Goal: Find specific page/section: Find specific page/section

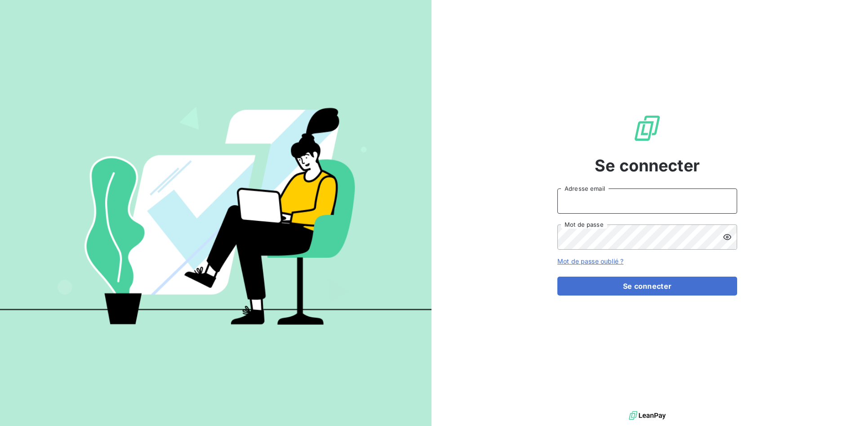
click at [566, 196] on input "Adresse email" at bounding box center [647, 200] width 180 height 25
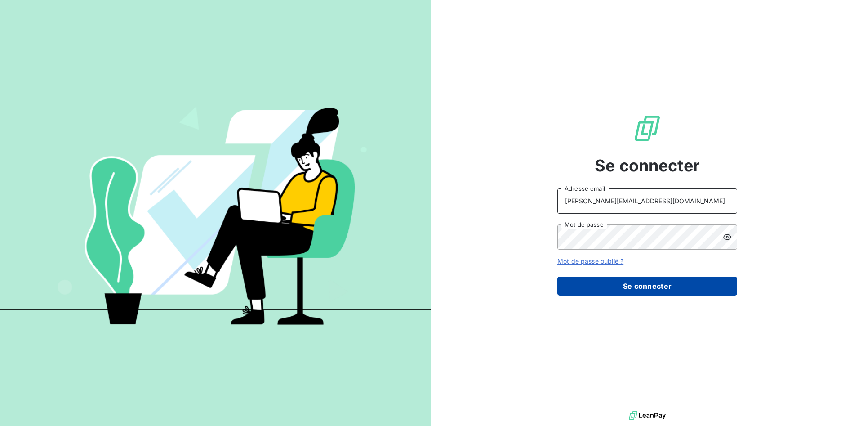
type input "e.julien@mavrommatis.fr"
click at [634, 283] on button "Se connecter" at bounding box center [647, 285] width 180 height 19
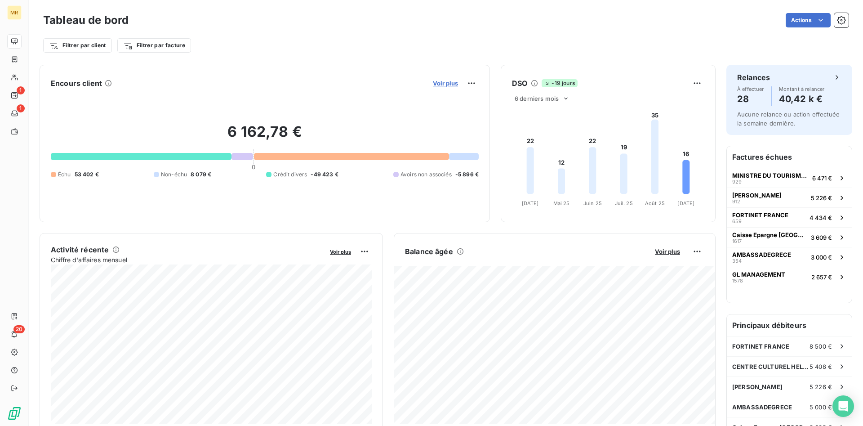
click at [453, 80] on span "Voir plus" at bounding box center [445, 83] width 25 height 7
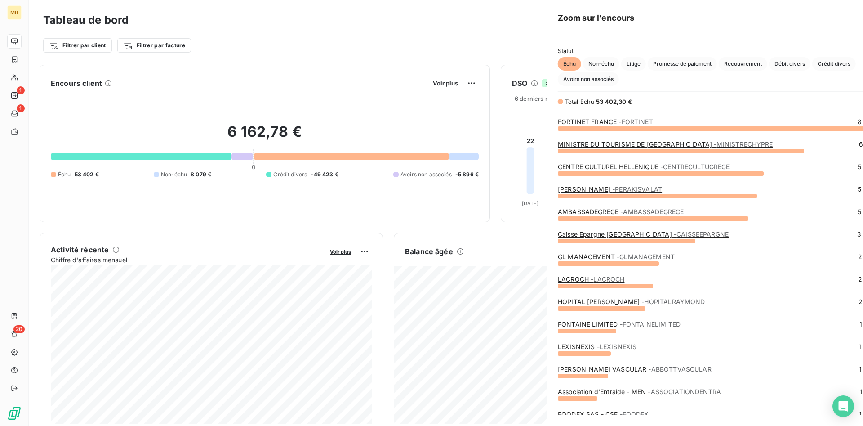
scroll to position [298, 345]
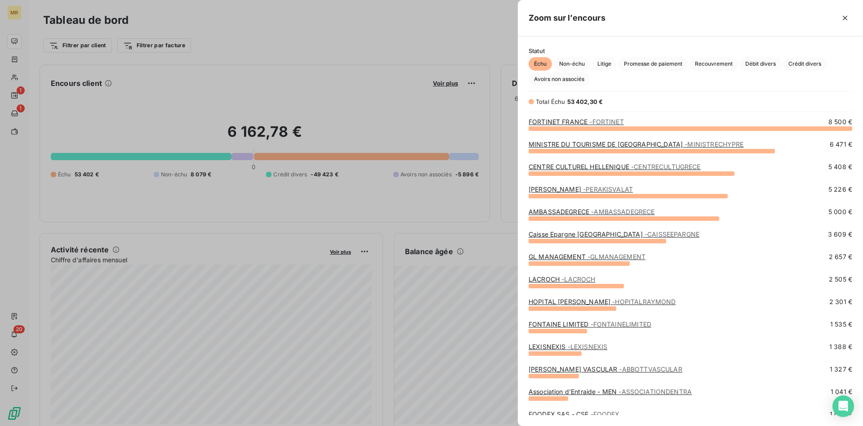
drag, startPoint x: 799, startPoint y: 64, endPoint x: 804, endPoint y: 85, distance: 21.7
click at [800, 64] on span "Crédit divers" at bounding box center [805, 63] width 44 height 13
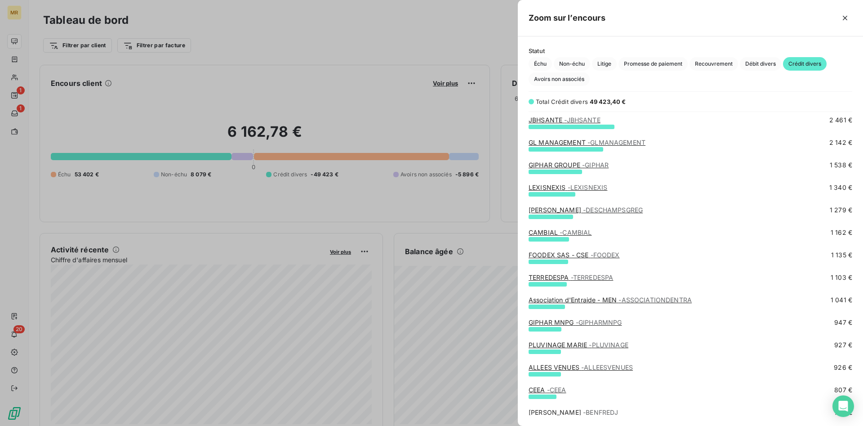
scroll to position [138, 0]
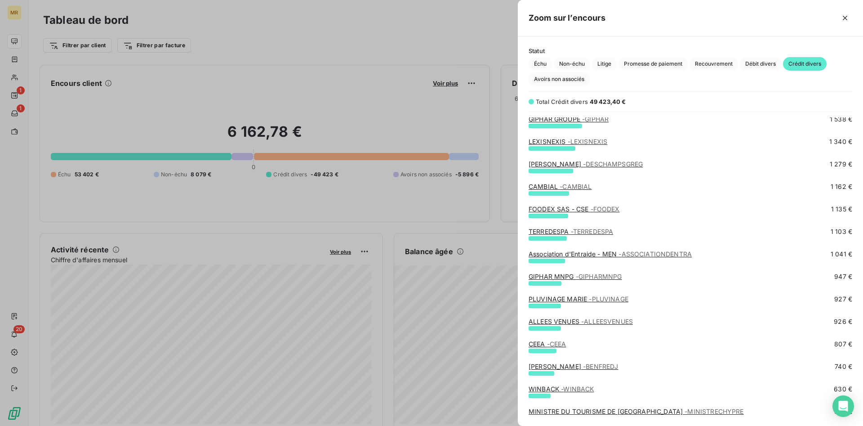
click at [593, 255] on link "Association d'Entraide - MEN - ASSOCIATIONDENTRA" at bounding box center [610, 254] width 163 height 8
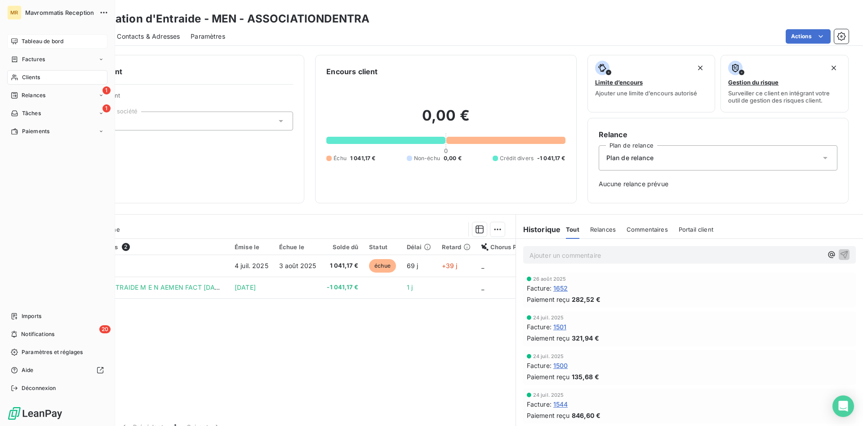
click at [53, 38] on span "Tableau de bord" at bounding box center [43, 41] width 42 height 8
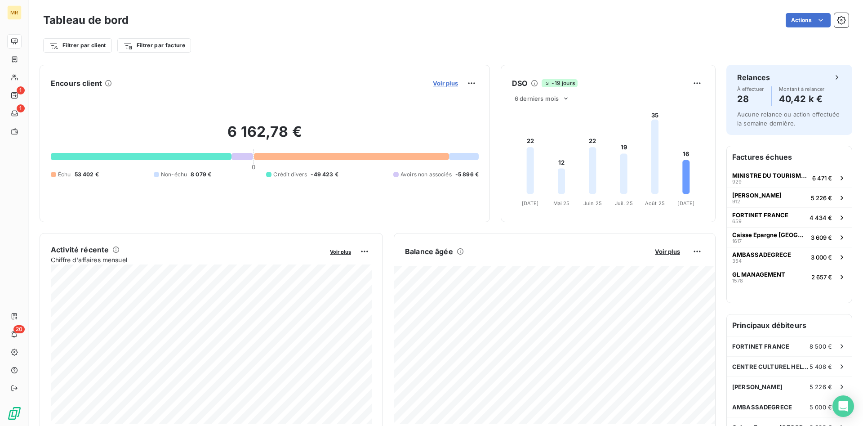
click at [448, 79] on button "Voir plus" at bounding box center [445, 83] width 31 height 8
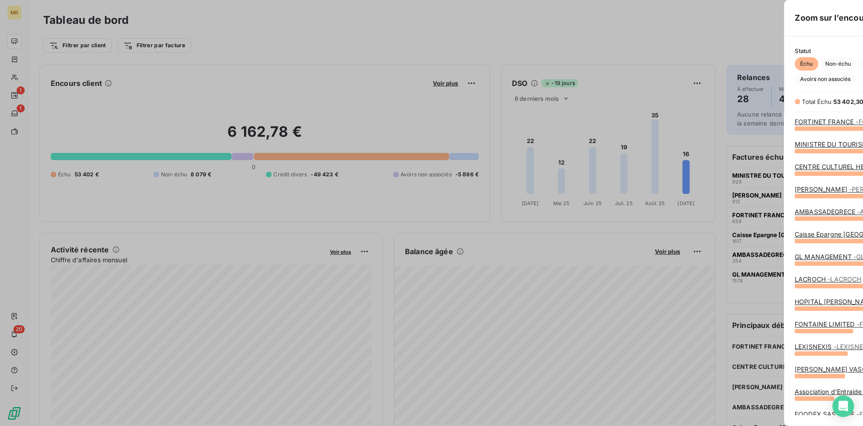
scroll to position [426, 345]
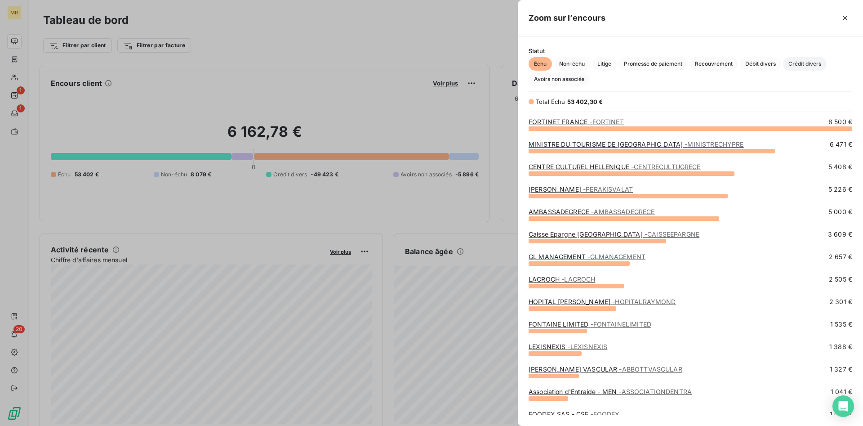
click at [807, 61] on span "Crédit divers" at bounding box center [805, 63] width 44 height 13
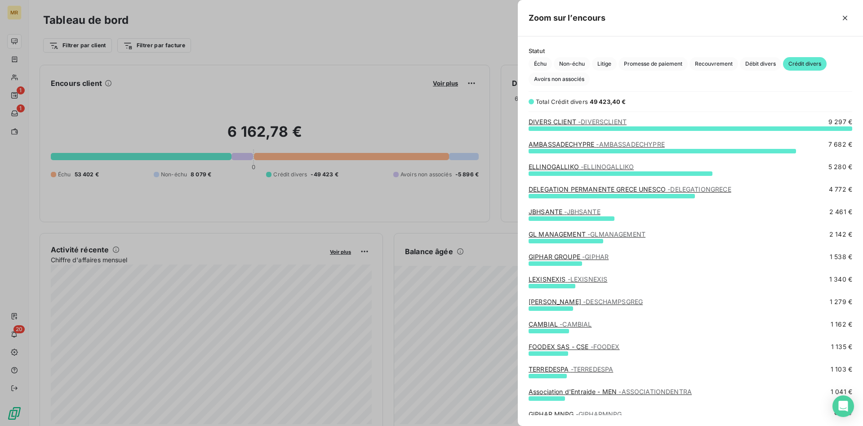
click at [607, 124] on span "- DIVERSCLIENT" at bounding box center [602, 122] width 49 height 8
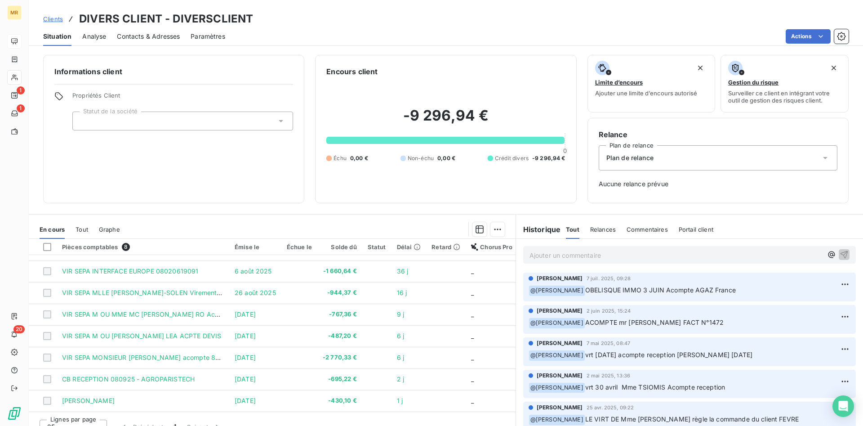
scroll to position [13, 0]
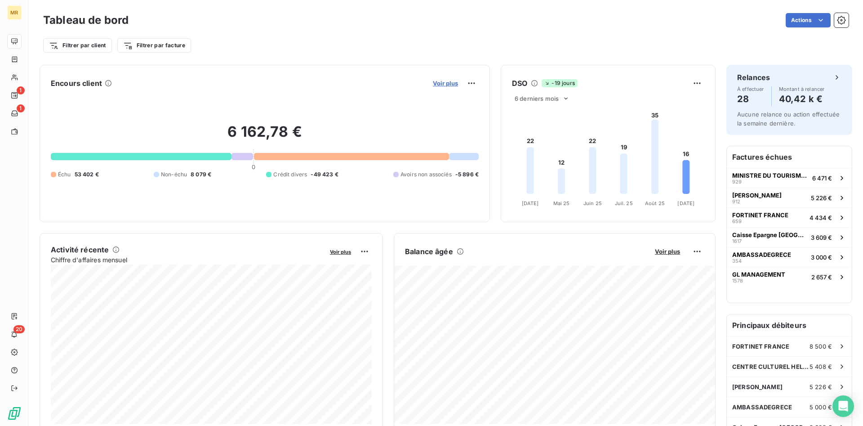
click at [446, 82] on span "Voir plus" at bounding box center [445, 83] width 25 height 7
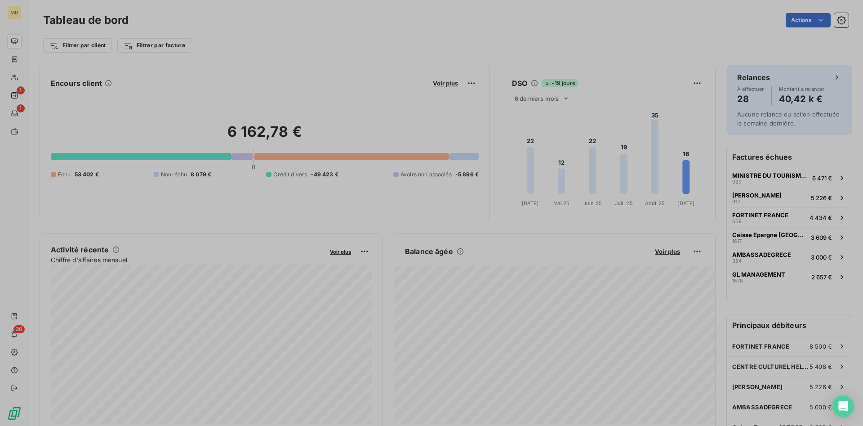
scroll to position [0, 0]
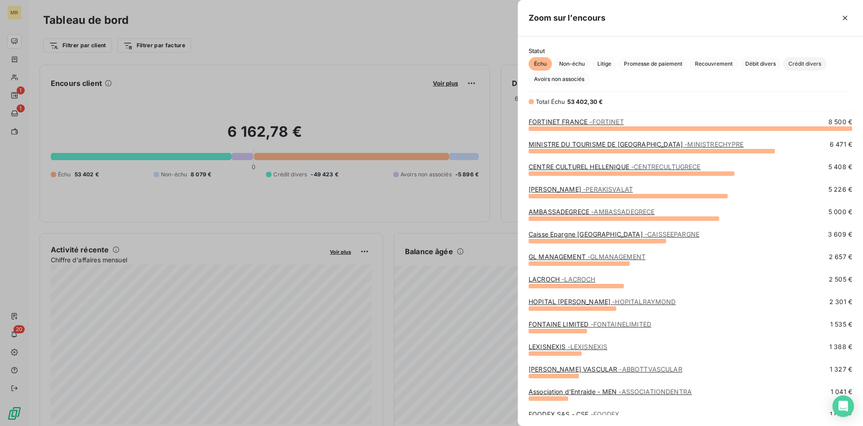
click at [803, 63] on span "Crédit divers" at bounding box center [805, 63] width 44 height 13
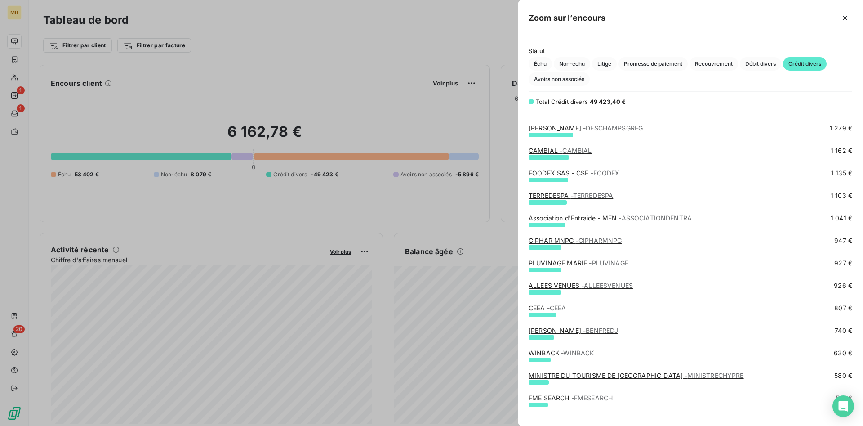
scroll to position [183, 0]
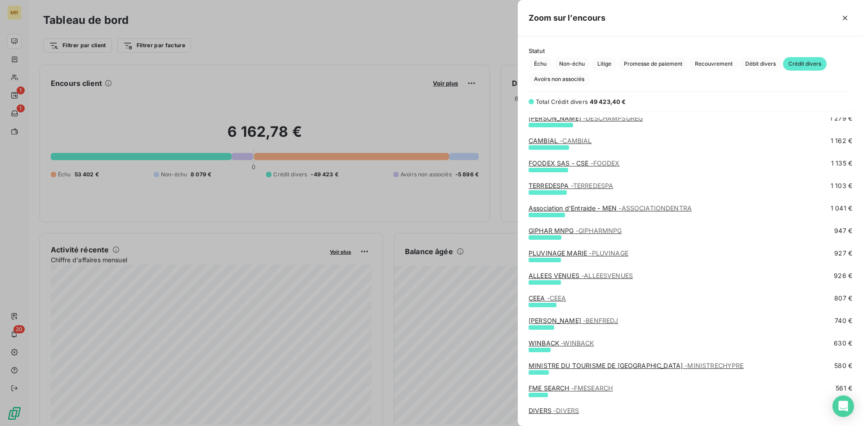
click at [602, 274] on span "- ALLEESVENUES" at bounding box center [607, 276] width 52 height 8
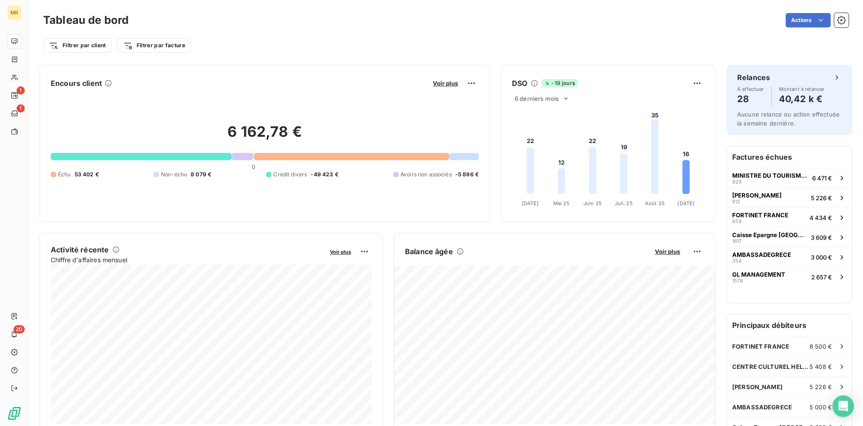
click at [449, 79] on div "Voir plus" at bounding box center [454, 83] width 49 height 14
click at [452, 81] on span "Voir plus" at bounding box center [445, 83] width 25 height 7
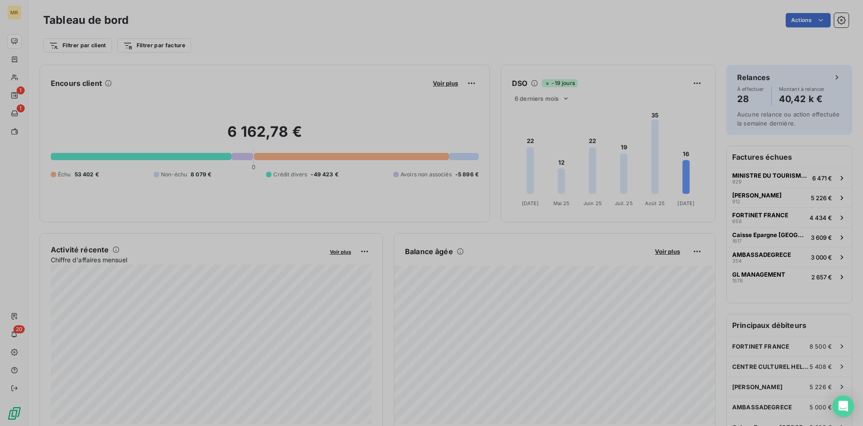
scroll to position [0, 0]
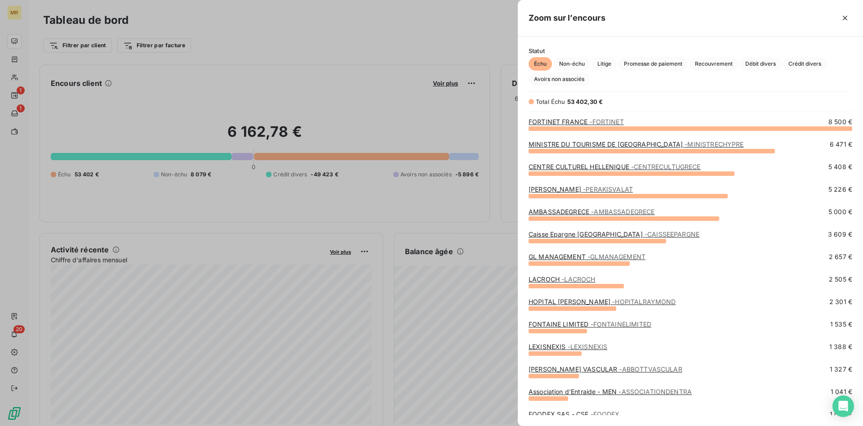
click at [794, 71] on div "Échu Non-échu Litige Promesse de paiement Recouvrement Débit divers Crédit dive…" at bounding box center [691, 71] width 324 height 29
click at [796, 62] on span "Crédit divers" at bounding box center [805, 63] width 44 height 13
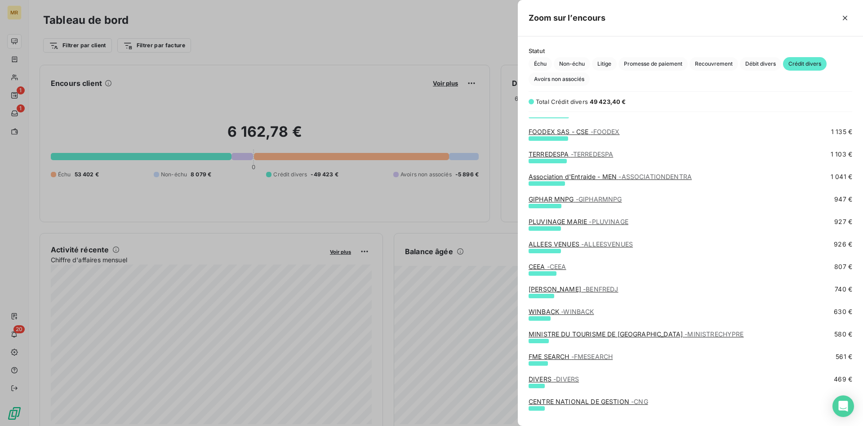
scroll to position [229, 0]
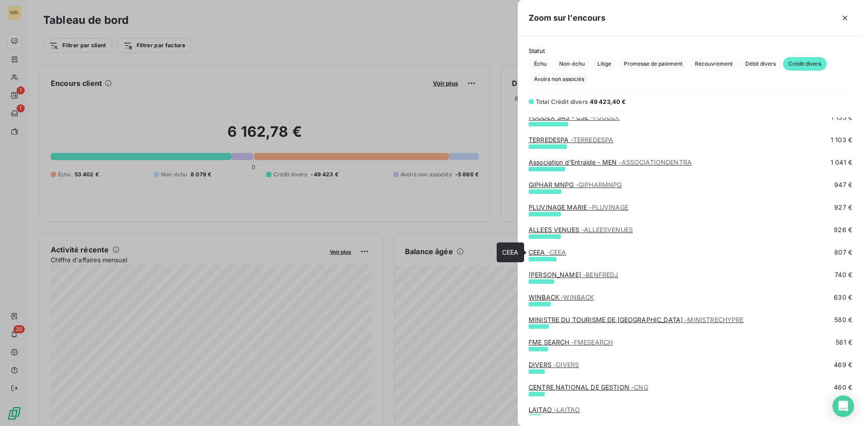
click at [545, 254] on link "CEEA - CEEA" at bounding box center [548, 252] width 38 height 8
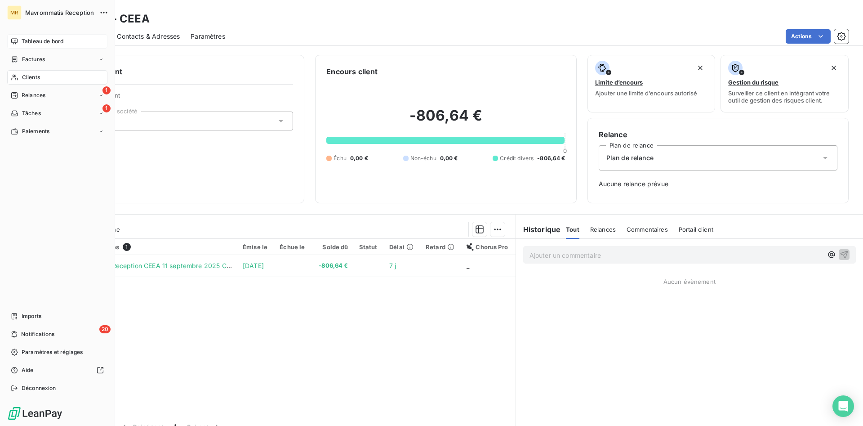
click at [23, 78] on span "Clients" at bounding box center [31, 77] width 18 height 8
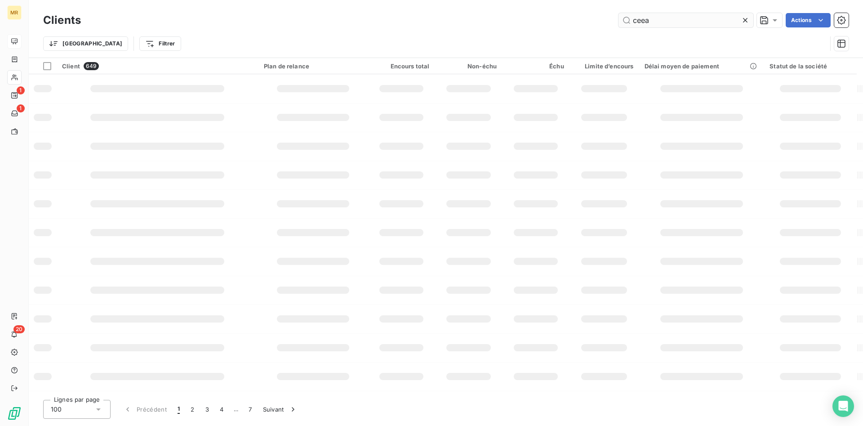
type input "ceea"
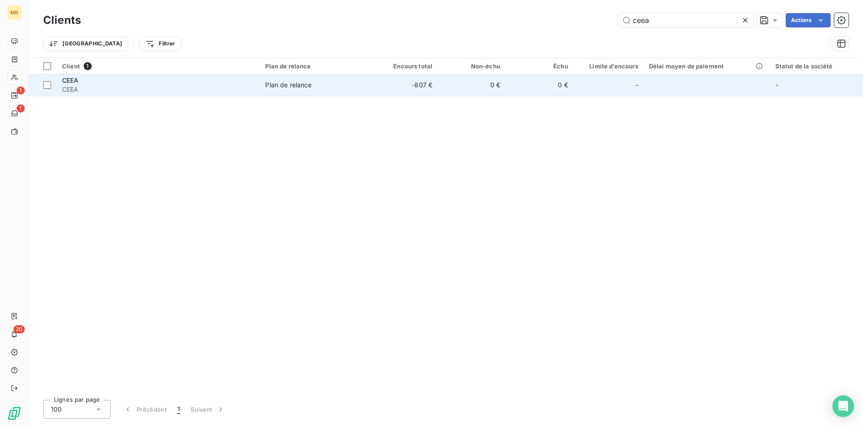
click at [370, 88] on td "Plan de relance" at bounding box center [315, 85] width 110 height 22
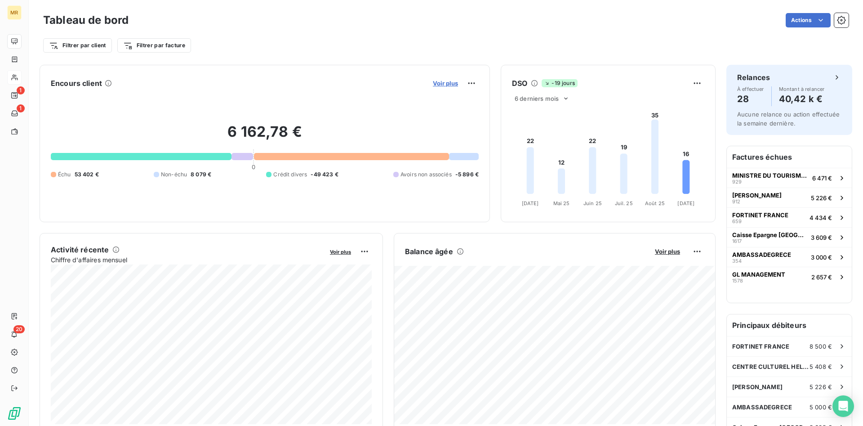
click at [450, 85] on span "Voir plus" at bounding box center [445, 83] width 25 height 7
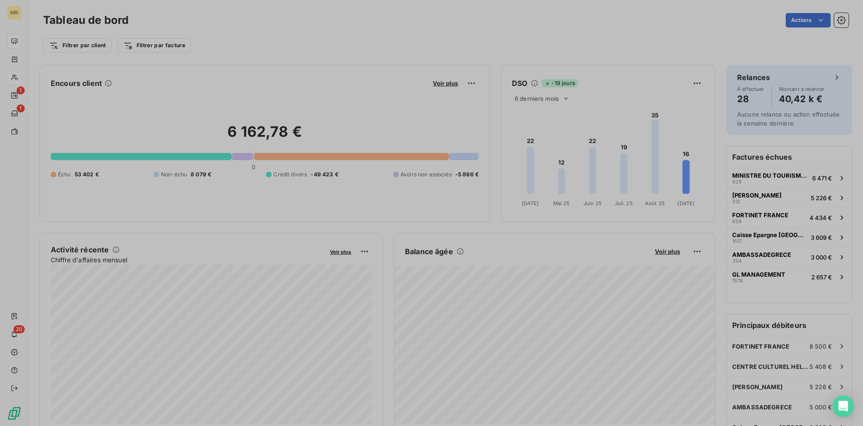
scroll to position [426, 345]
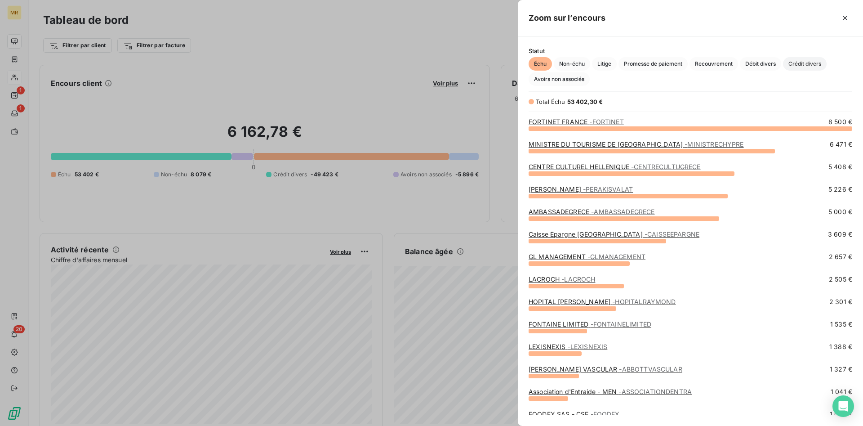
click at [803, 67] on span "Crédit divers" at bounding box center [805, 63] width 44 height 13
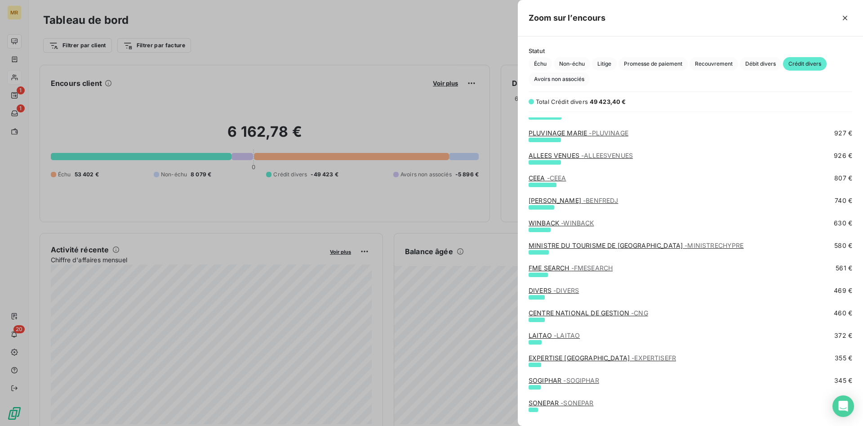
scroll to position [321, 0]
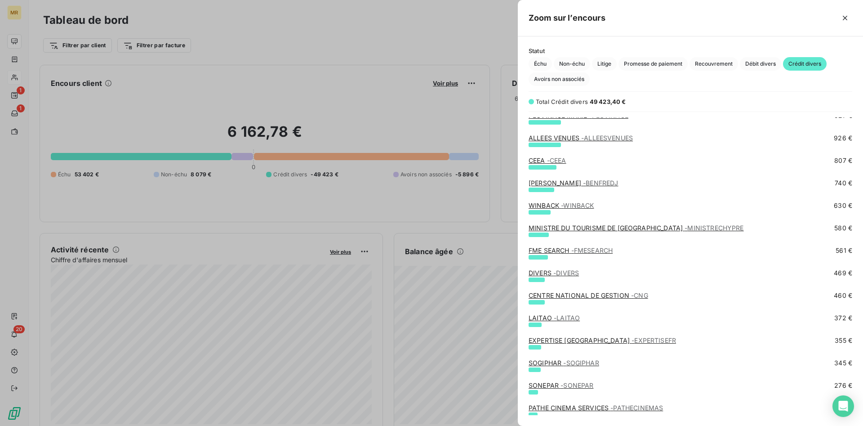
click at [589, 251] on span "- FMESEARCH" at bounding box center [592, 250] width 42 height 8
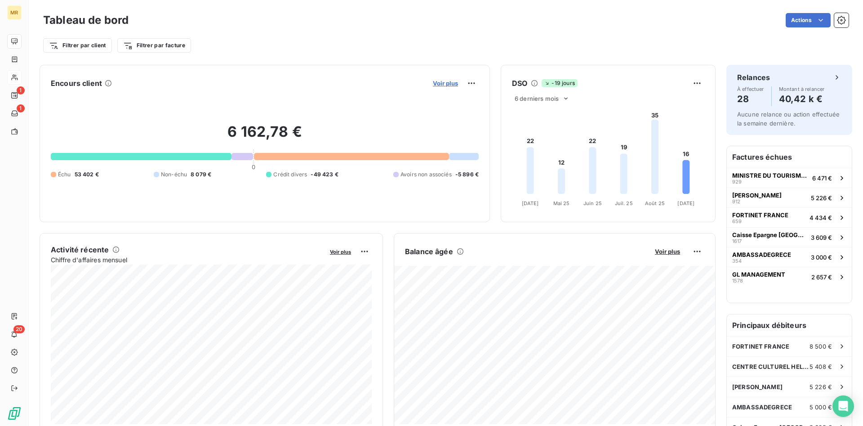
click at [446, 83] on span "Voir plus" at bounding box center [445, 83] width 25 height 7
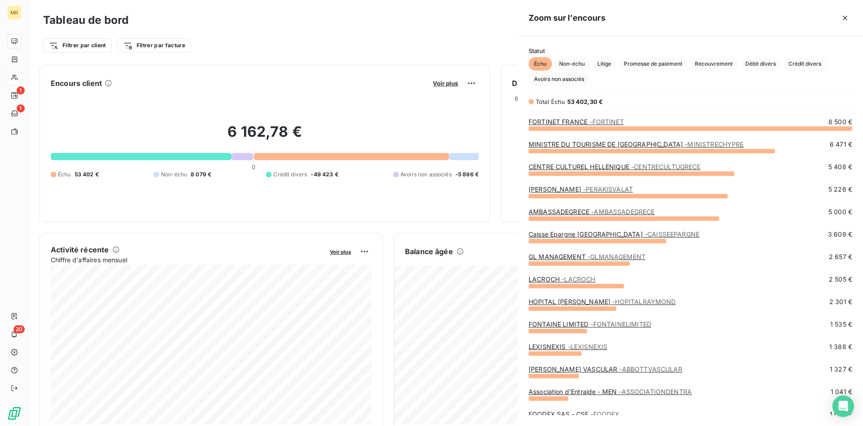
scroll to position [426, 345]
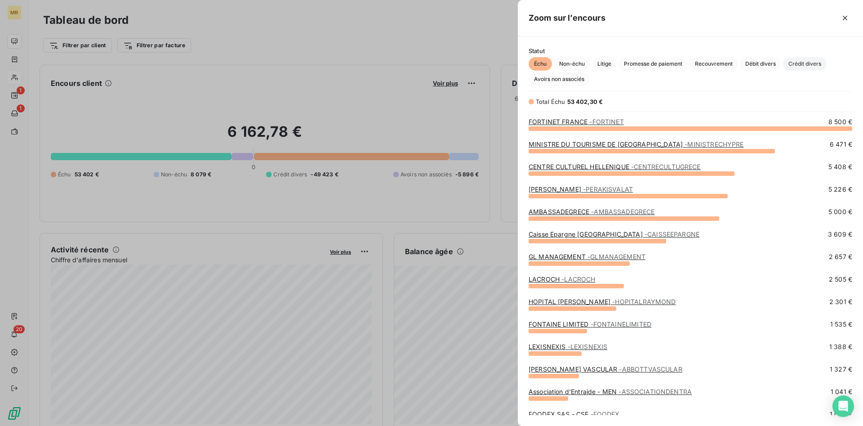
click at [811, 68] on span "Crédit divers" at bounding box center [805, 63] width 44 height 13
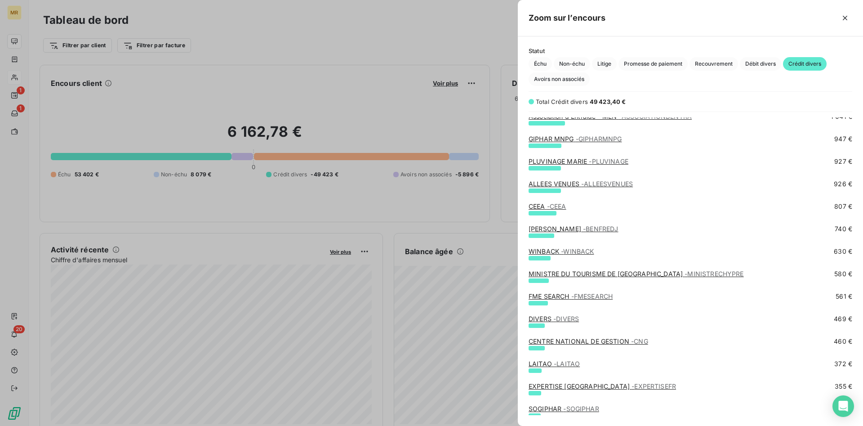
scroll to position [321, 0]
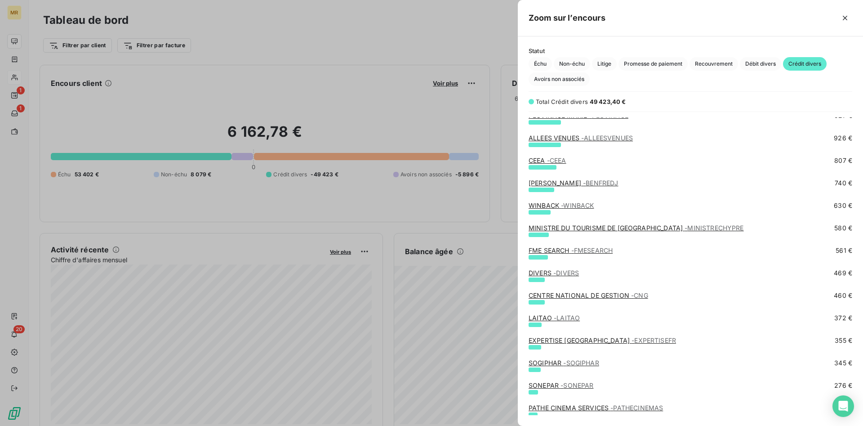
click at [569, 271] on span "- DIVERS" at bounding box center [566, 273] width 26 height 8
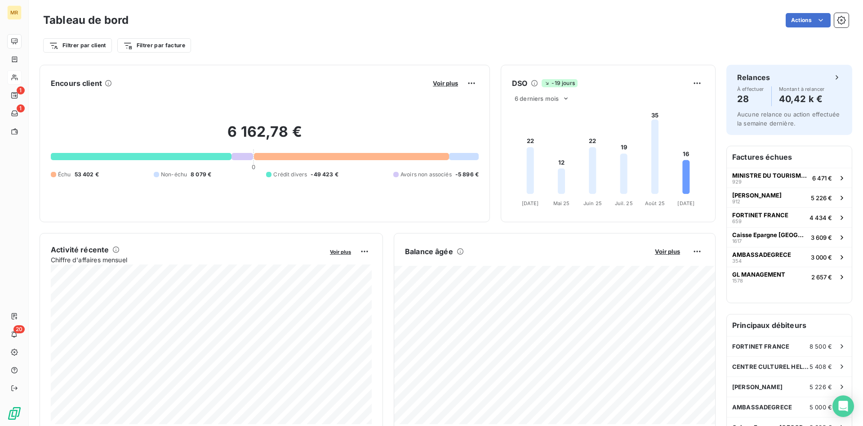
click at [447, 79] on button "Voir plus" at bounding box center [445, 83] width 31 height 8
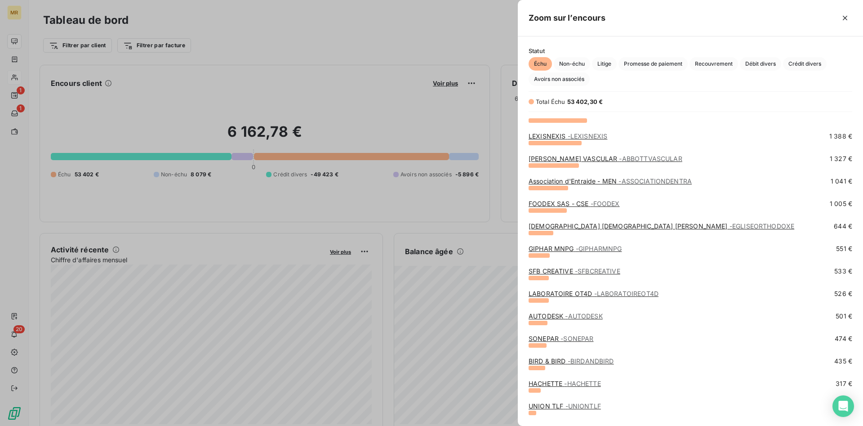
scroll to position [229, 0]
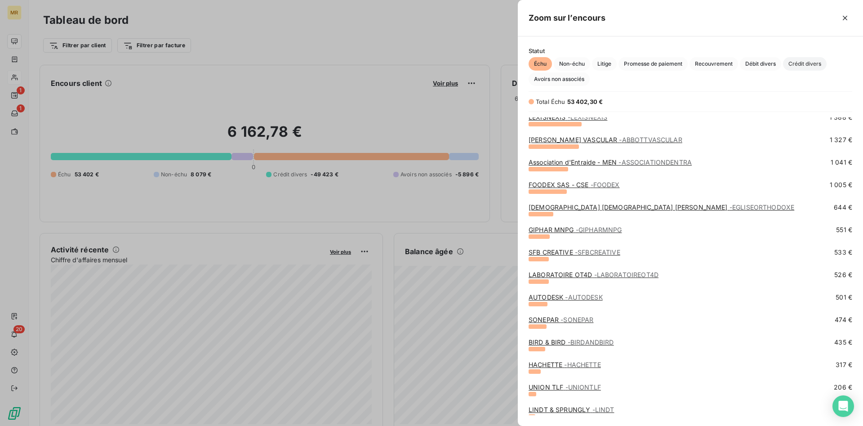
click at [805, 58] on span "Crédit divers" at bounding box center [805, 63] width 44 height 13
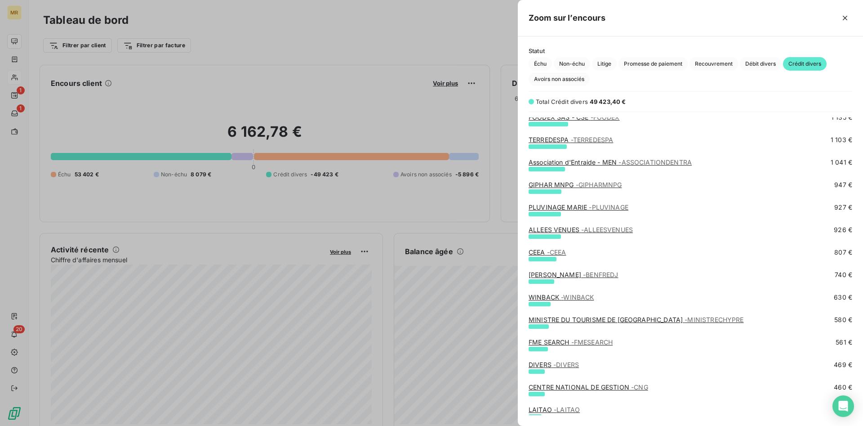
scroll to position [413, 0]
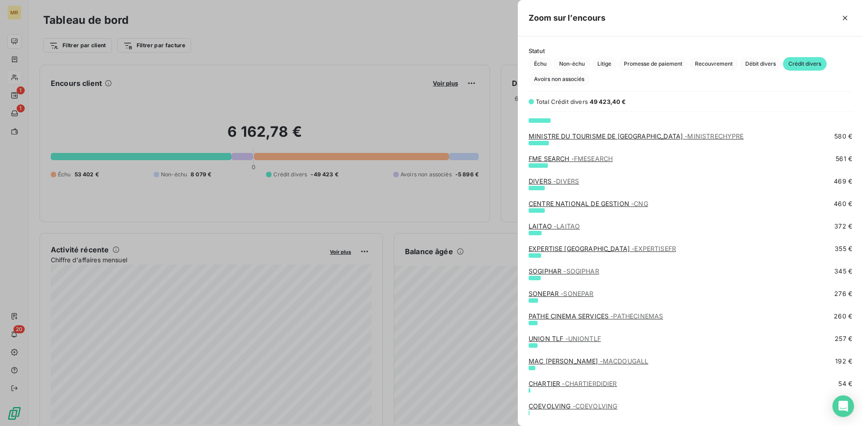
click at [576, 339] on span "- UNIONTLF" at bounding box center [584, 338] width 36 height 8
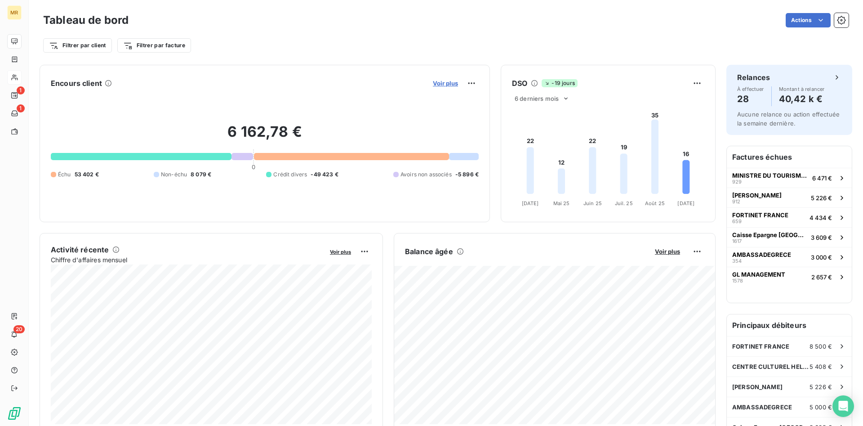
click at [454, 80] on button "Voir plus" at bounding box center [445, 83] width 31 height 8
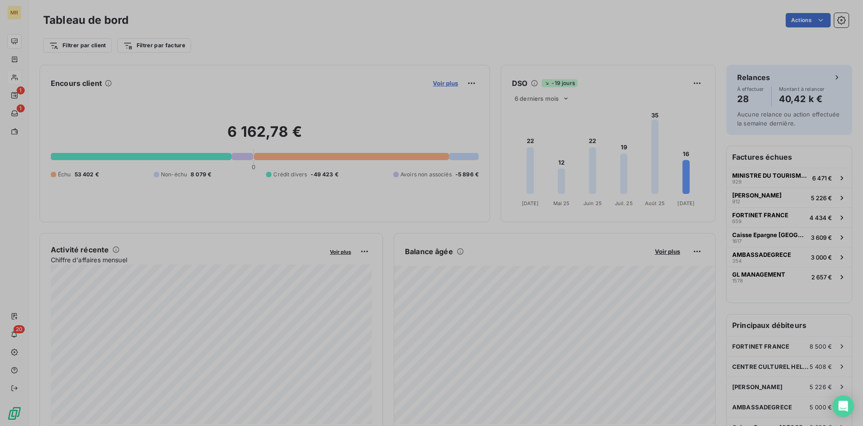
scroll to position [426, 345]
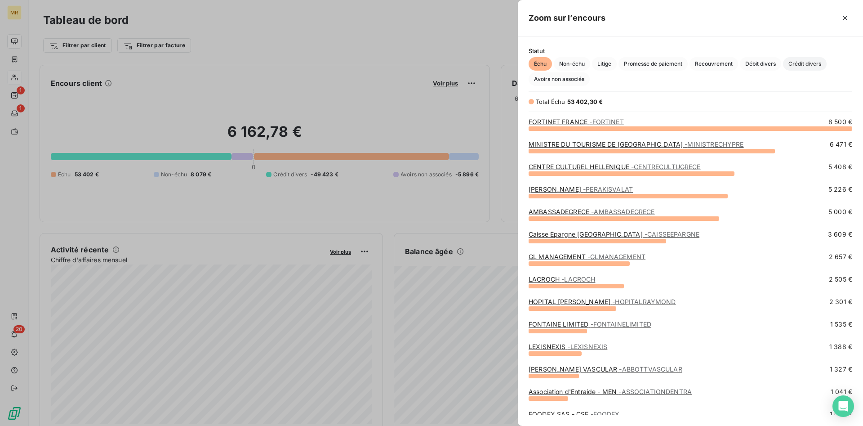
click at [804, 66] on span "Crédit divers" at bounding box center [805, 63] width 44 height 13
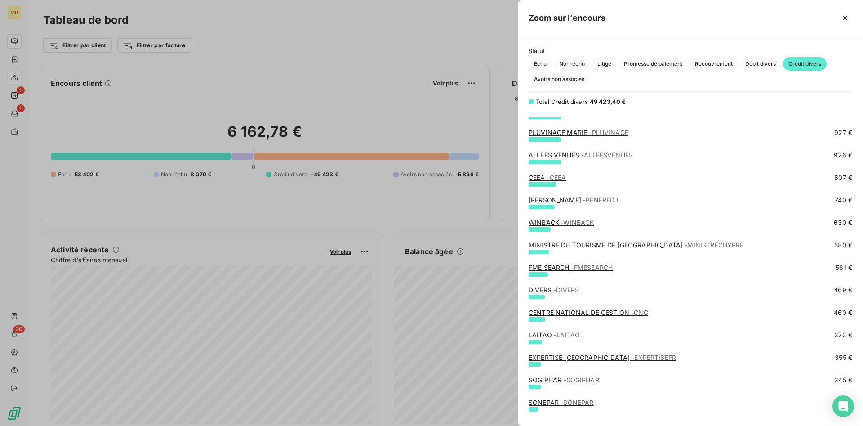
scroll to position [367, 0]
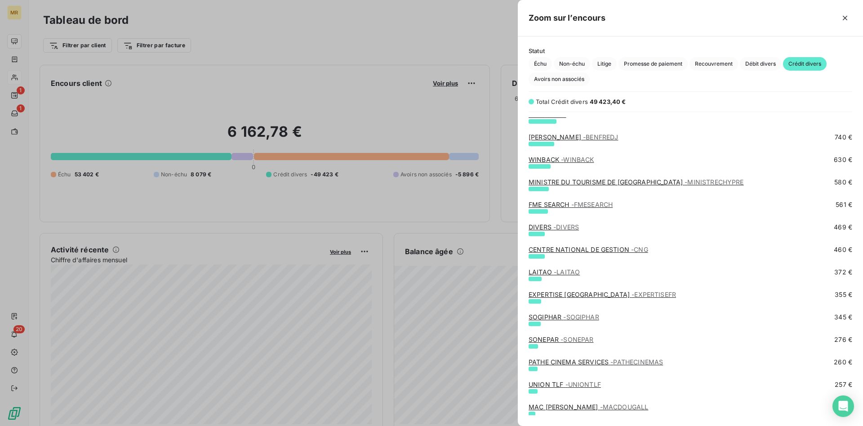
click at [578, 294] on link "EXPERTISE FRANCE - EXPERTISEFR" at bounding box center [602, 294] width 147 height 8
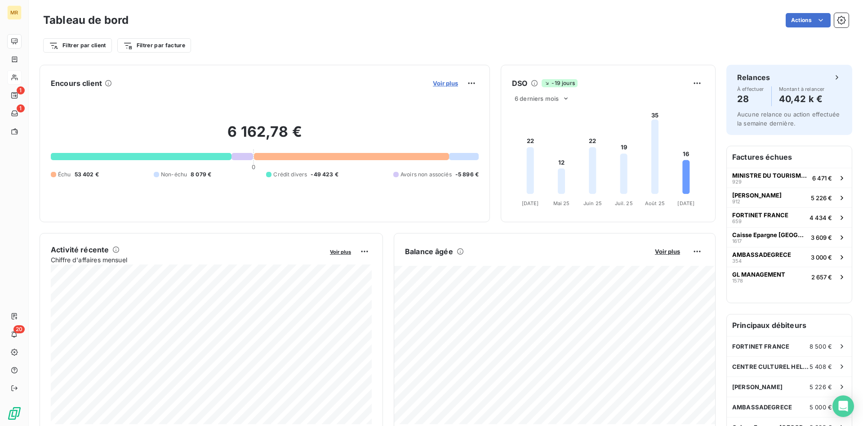
click at [441, 85] on span "Voir plus" at bounding box center [445, 83] width 25 height 7
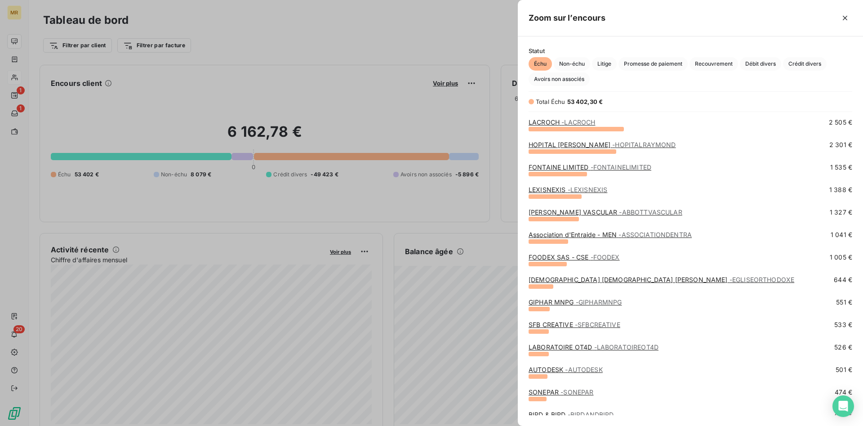
scroll to position [183, 0]
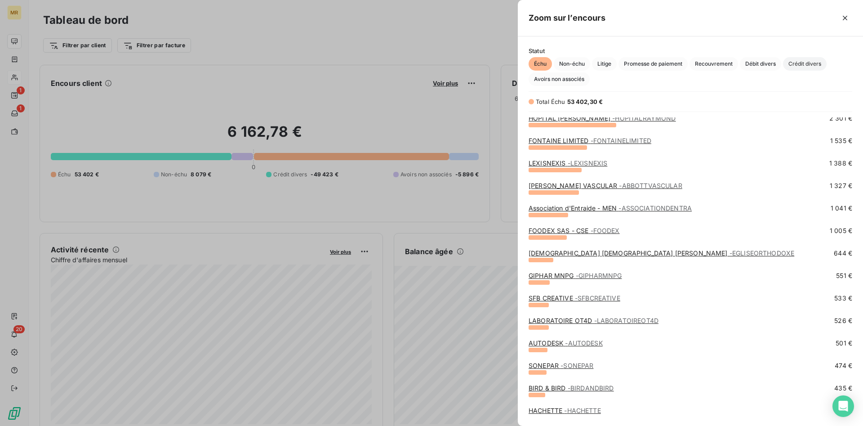
drag, startPoint x: 809, startPoint y: 67, endPoint x: 793, endPoint y: 131, distance: 66.2
click at [808, 67] on span "Crédit divers" at bounding box center [805, 63] width 44 height 13
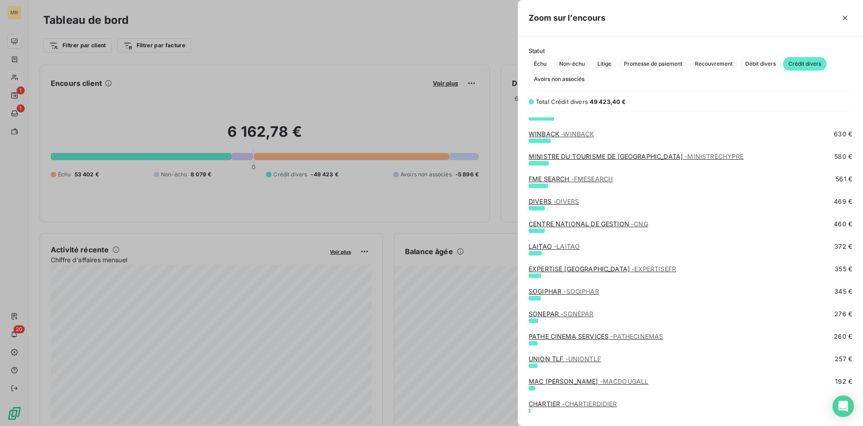
scroll to position [413, 0]
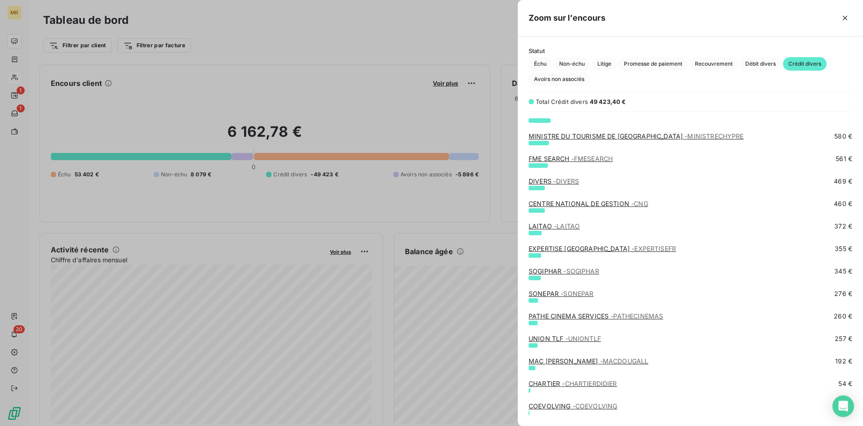
drag, startPoint x: 564, startPoint y: 294, endPoint x: 569, endPoint y: 294, distance: 4.9
click at [566, 294] on span "- SONEPAR" at bounding box center [577, 294] width 33 height 8
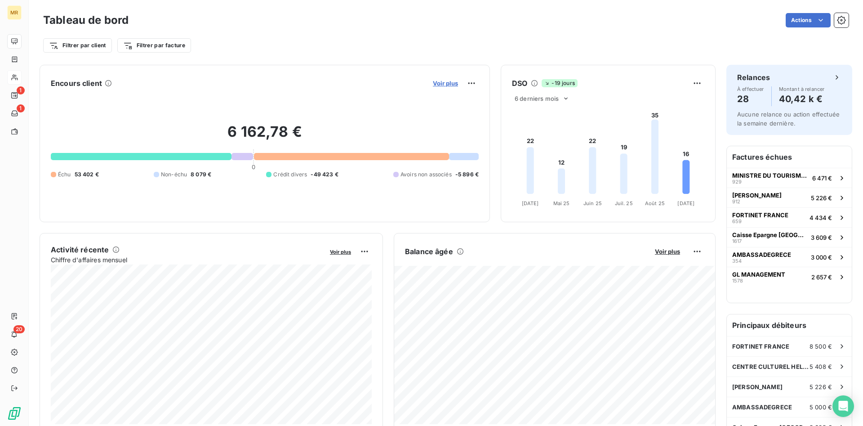
click at [446, 85] on span "Voir plus" at bounding box center [445, 83] width 25 height 7
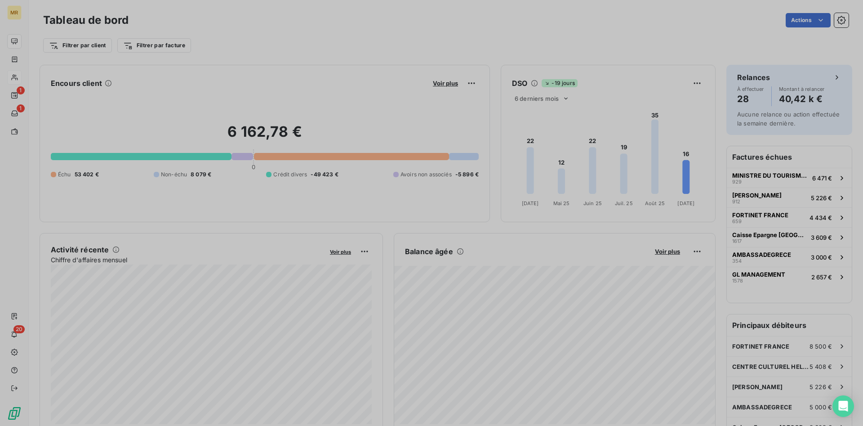
scroll to position [426, 345]
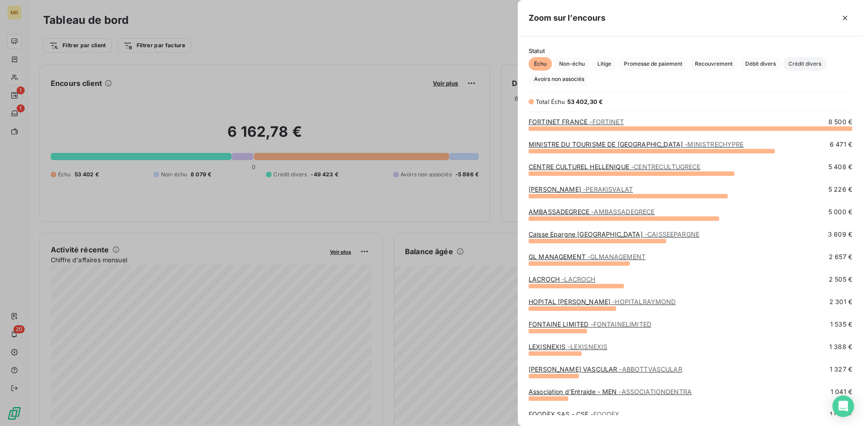
click at [810, 61] on span "Crédit divers" at bounding box center [805, 63] width 44 height 13
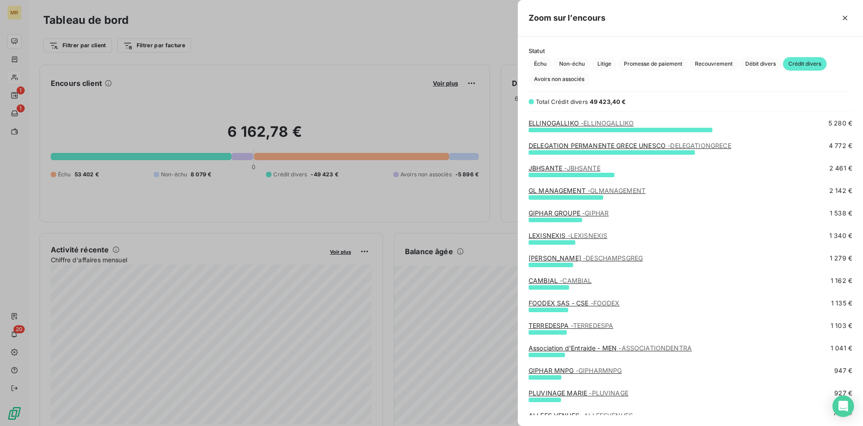
scroll to position [0, 0]
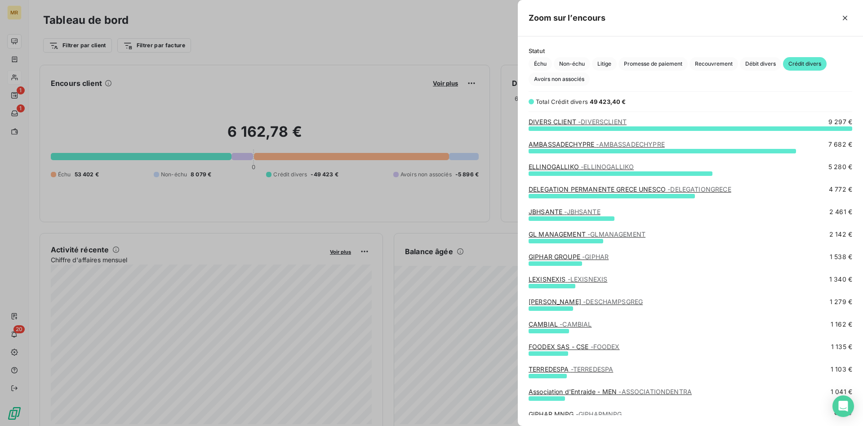
drag, startPoint x: 436, startPoint y: 42, endPoint x: 510, endPoint y: 3, distance: 83.7
click at [436, 41] on div at bounding box center [431, 213] width 863 height 426
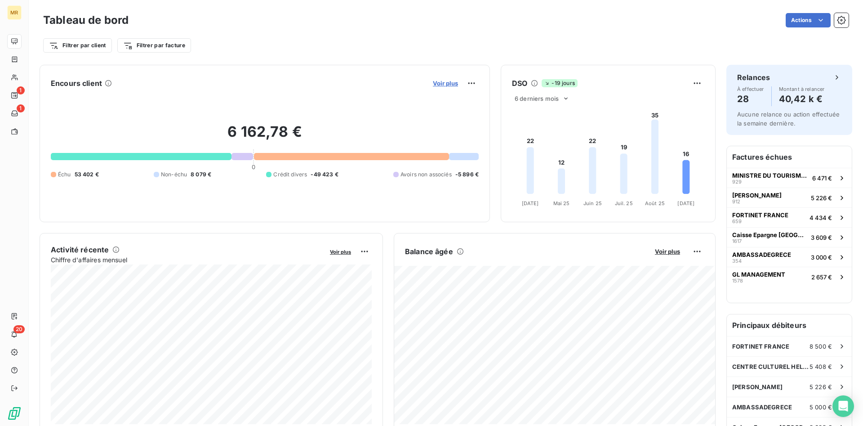
click at [450, 86] on span "Voir plus" at bounding box center [445, 83] width 25 height 7
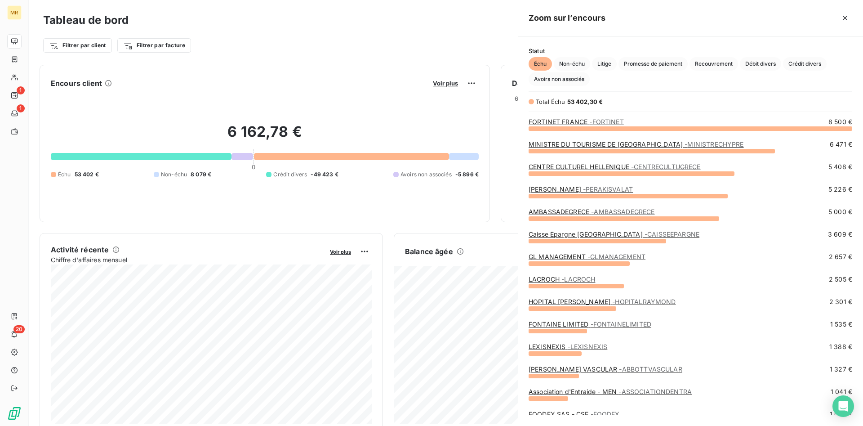
scroll to position [298, 345]
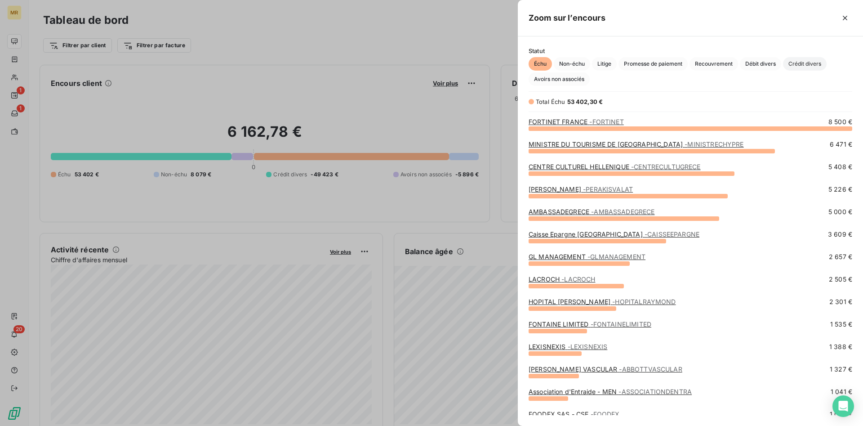
click at [788, 62] on span "Crédit divers" at bounding box center [805, 63] width 44 height 13
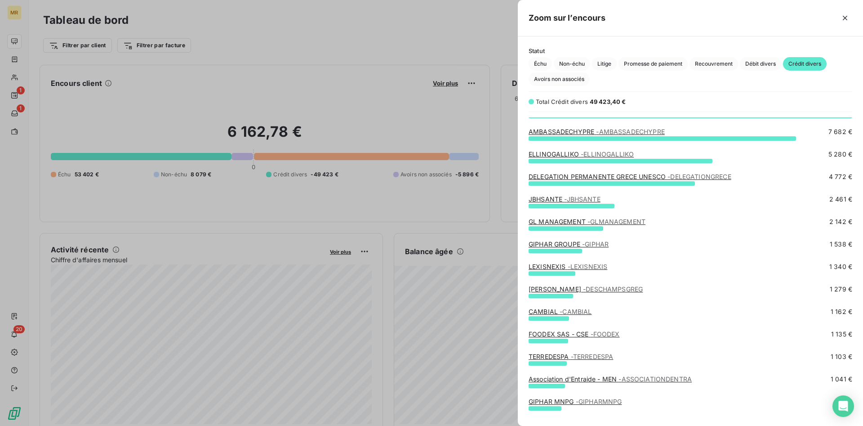
scroll to position [0, 0]
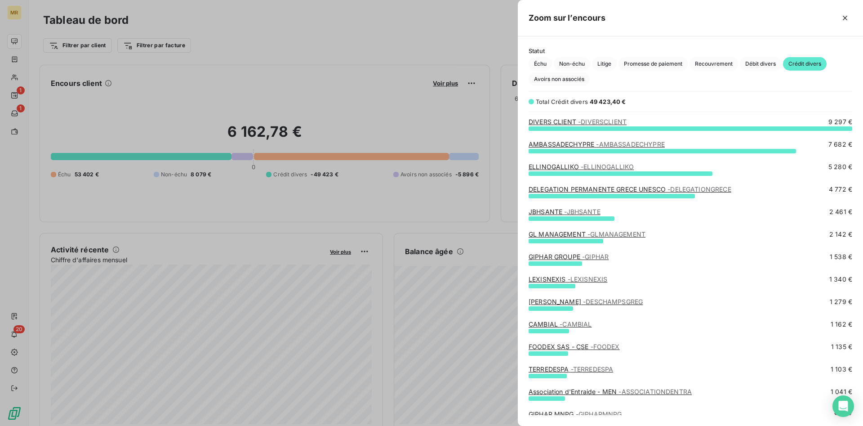
click at [583, 127] on div "grid" at bounding box center [691, 128] width 324 height 4
click at [583, 124] on span "- DIVERSCLIENT" at bounding box center [602, 122] width 49 height 8
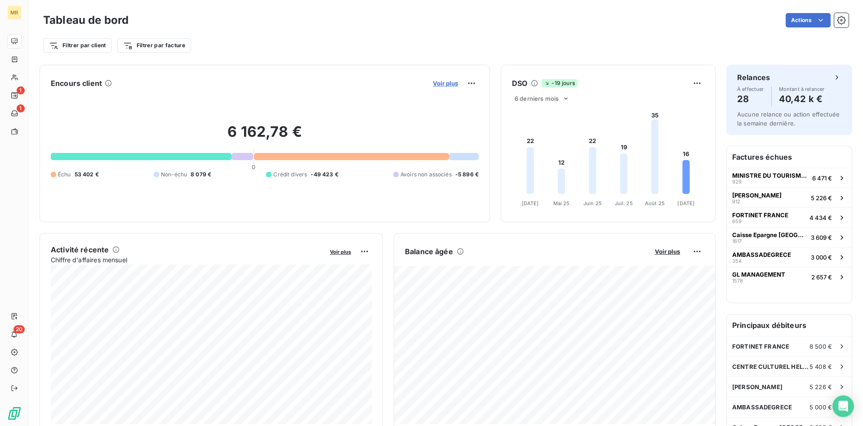
click at [445, 83] on span "Voir plus" at bounding box center [445, 83] width 25 height 7
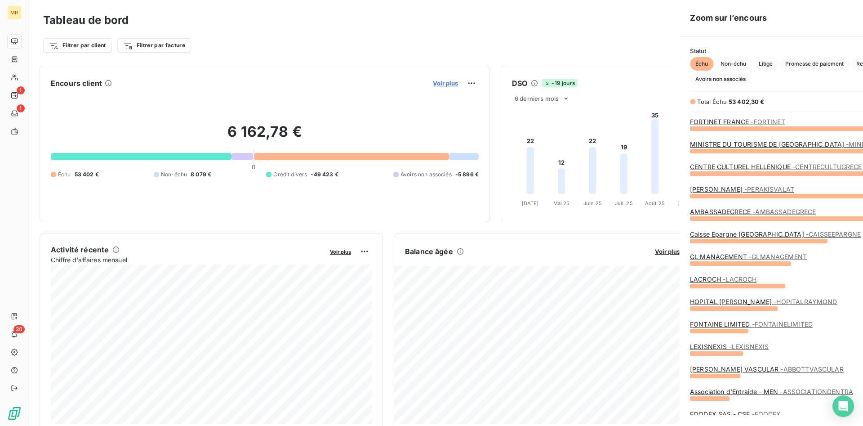
scroll to position [298, 345]
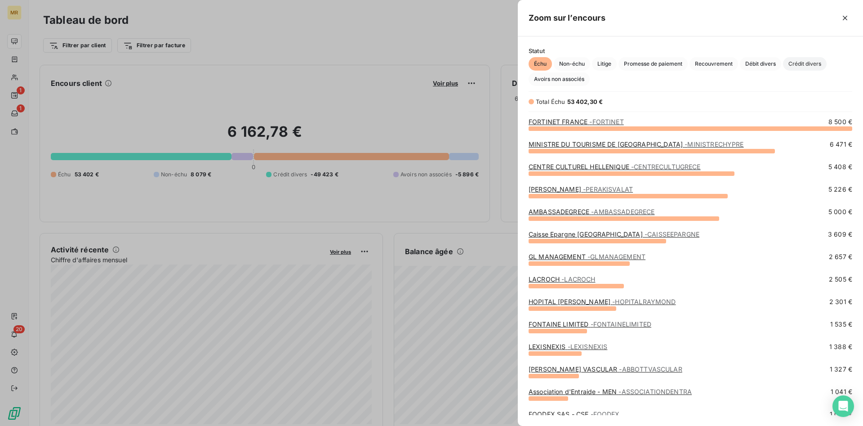
click at [807, 61] on span "Crédit divers" at bounding box center [805, 63] width 44 height 13
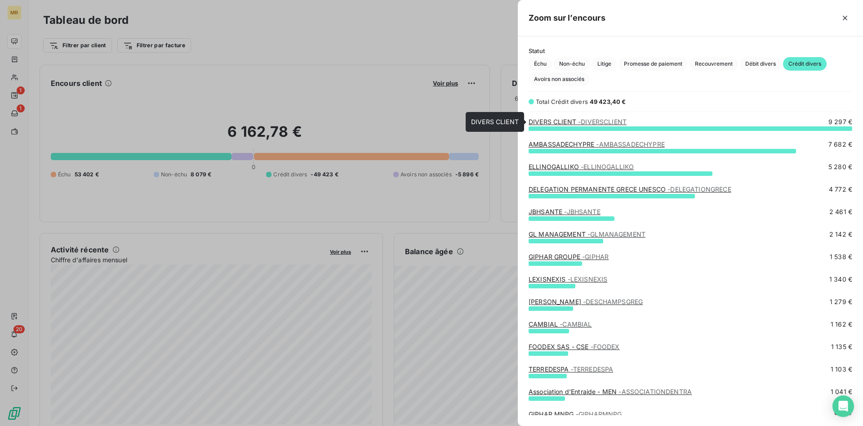
click at [562, 121] on link "DIVERS CLIENT - DIVERSCLIENT" at bounding box center [578, 122] width 98 height 8
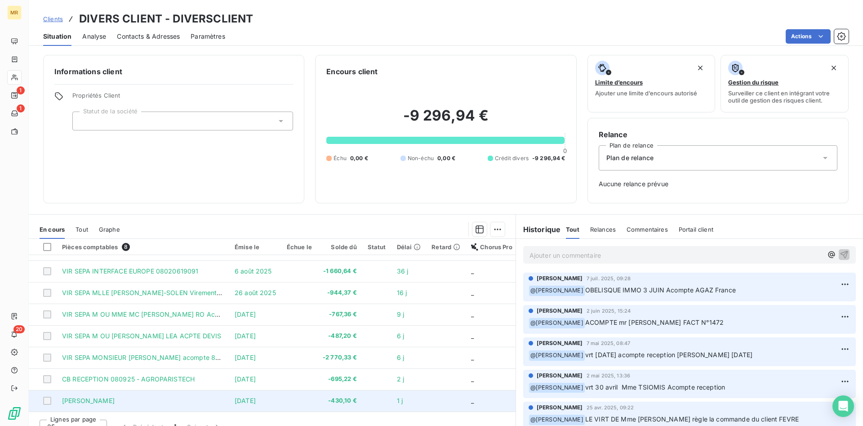
scroll to position [13, 0]
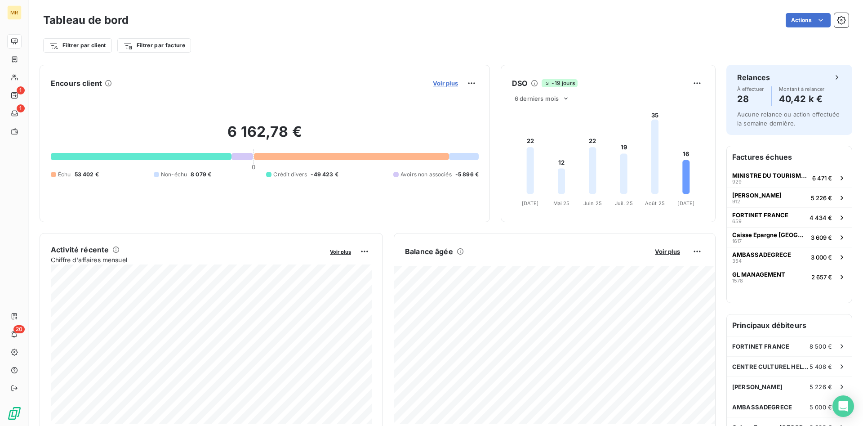
click at [442, 80] on span "Voir plus" at bounding box center [445, 83] width 25 height 7
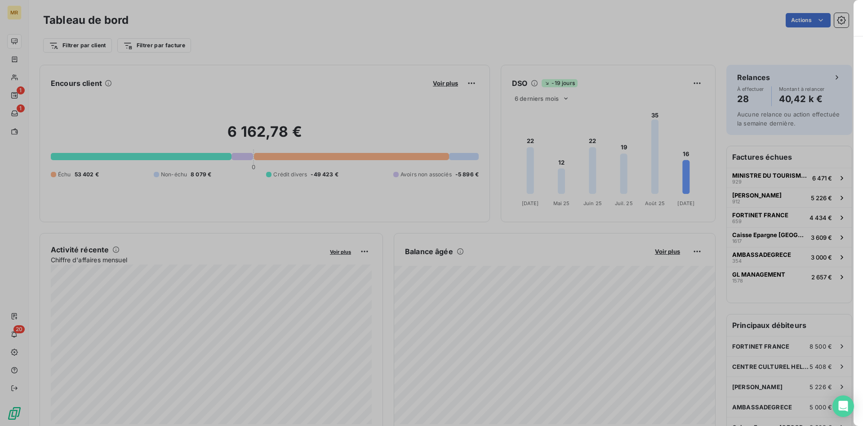
scroll to position [426, 345]
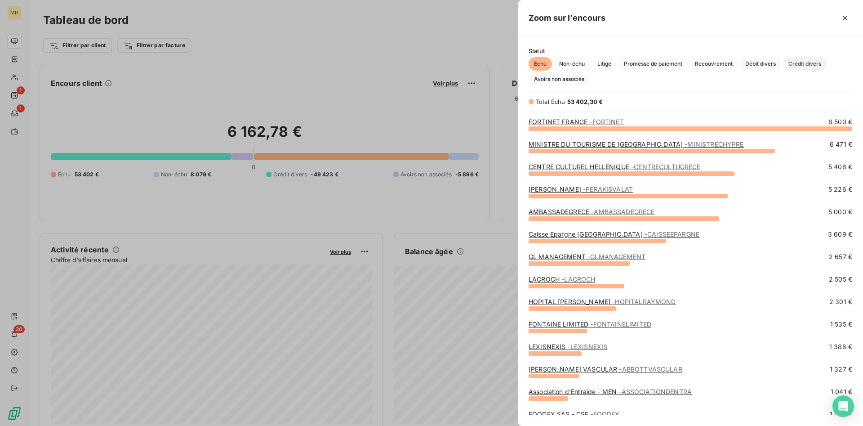
click at [813, 63] on span "Crédit divers" at bounding box center [805, 63] width 44 height 13
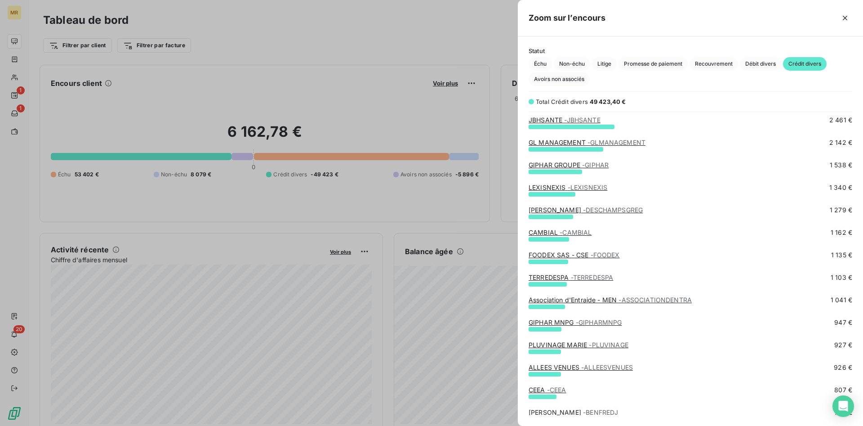
scroll to position [138, 0]
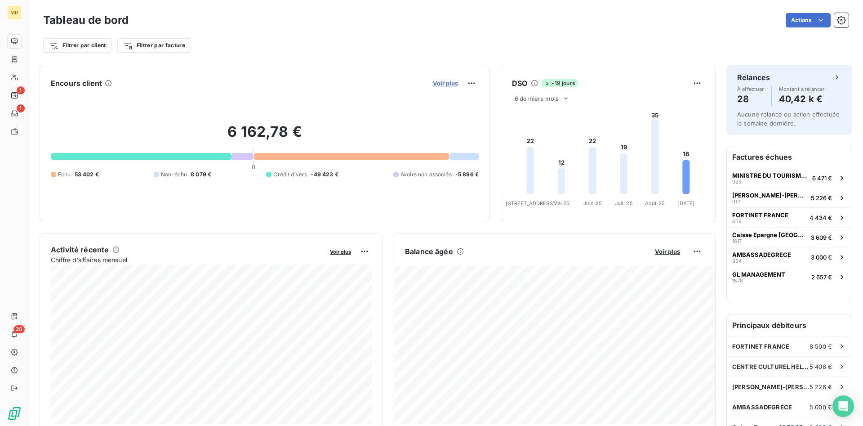
click at [456, 83] on span "Voir plus" at bounding box center [445, 83] width 25 height 7
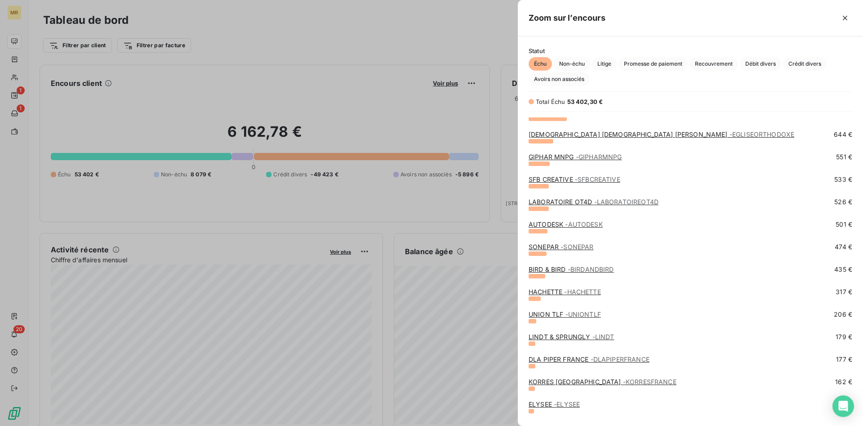
scroll to position [321, 0]
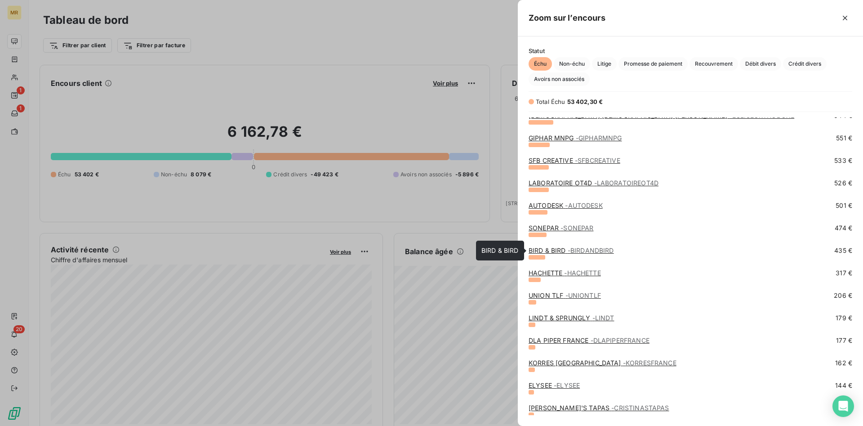
click at [595, 250] on span "- BIRDANDBIRD" at bounding box center [591, 250] width 46 height 8
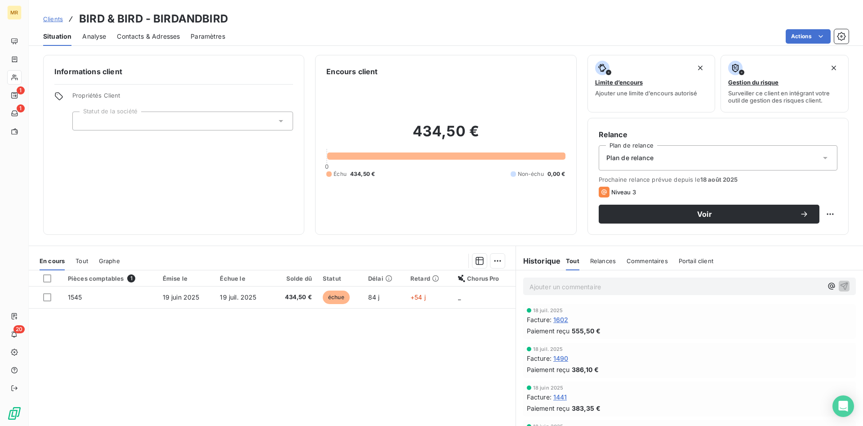
scroll to position [45, 0]
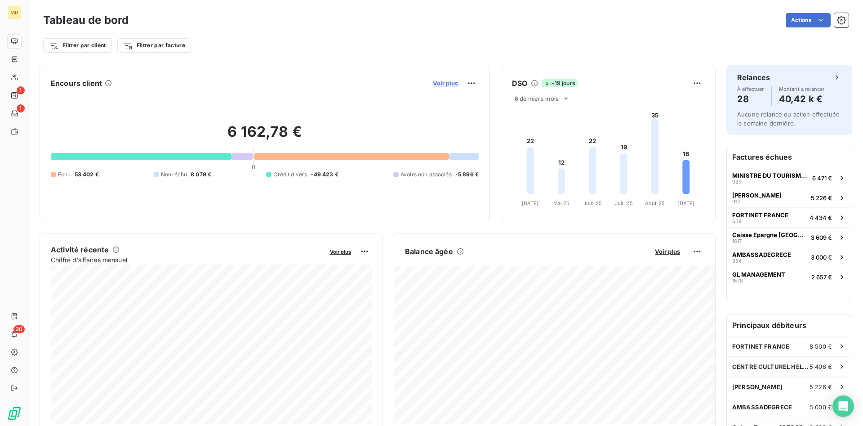
click at [450, 84] on span "Voir plus" at bounding box center [445, 83] width 25 height 7
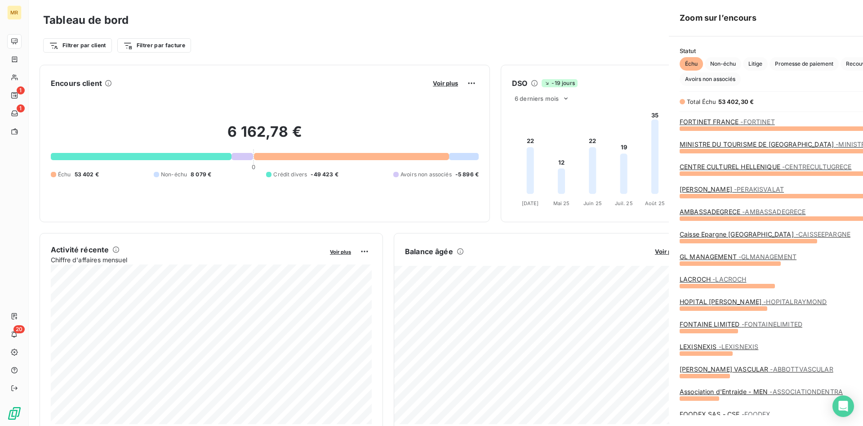
scroll to position [298, 345]
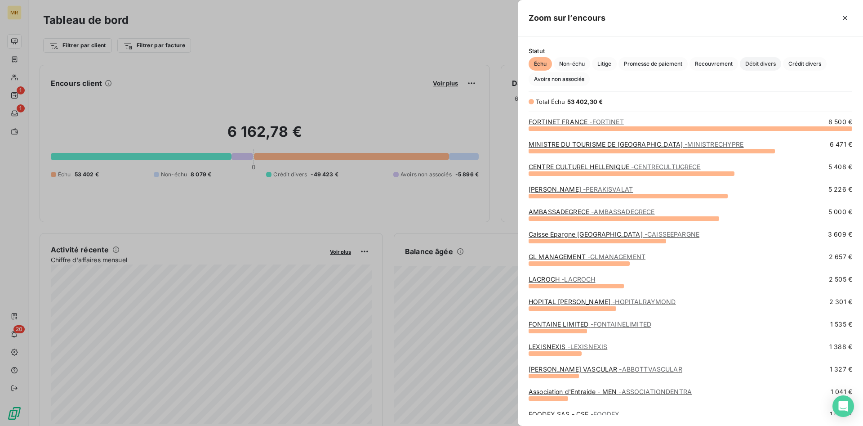
drag, startPoint x: 767, startPoint y: 63, endPoint x: 758, endPoint y: 62, distance: 8.3
click at [765, 62] on span "Débit divers" at bounding box center [760, 63] width 41 height 13
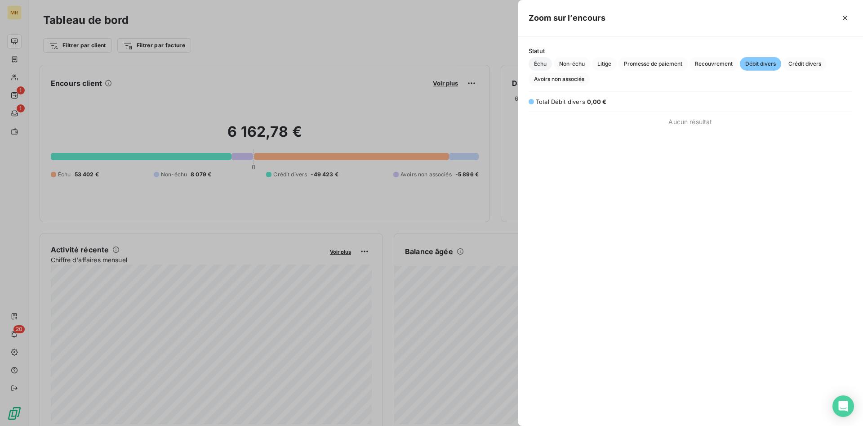
click at [541, 64] on span "Échu" at bounding box center [540, 63] width 23 height 13
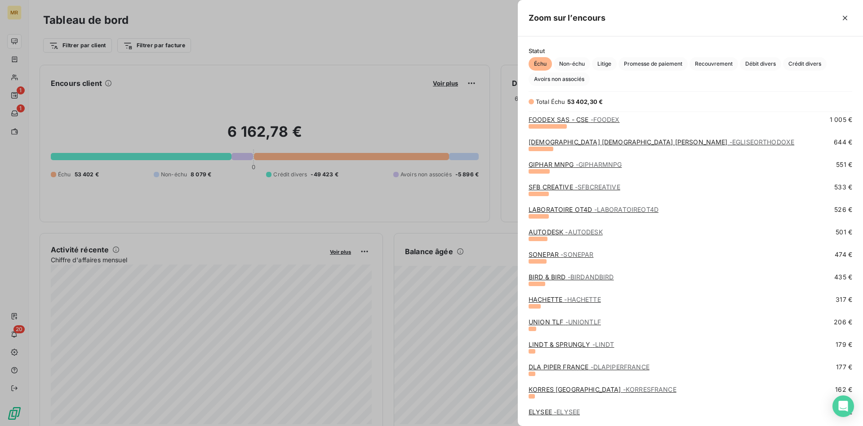
scroll to position [321, 0]
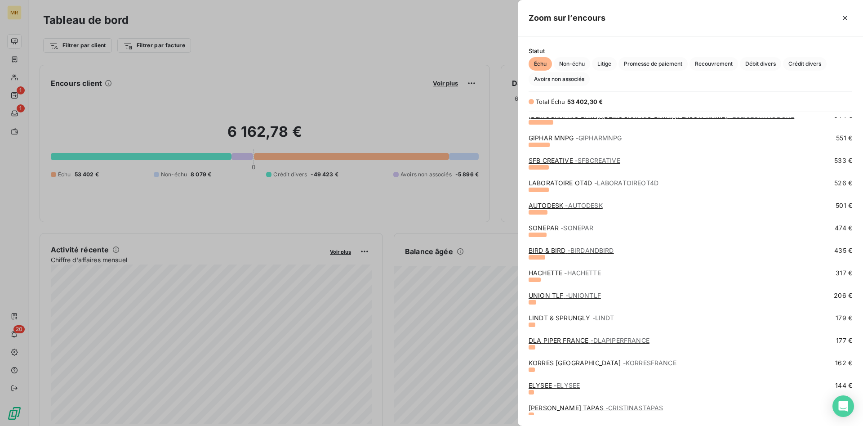
click at [577, 249] on span "- BIRDANDBIRD" at bounding box center [591, 250] width 46 height 8
